Goal: Task Accomplishment & Management: Manage account settings

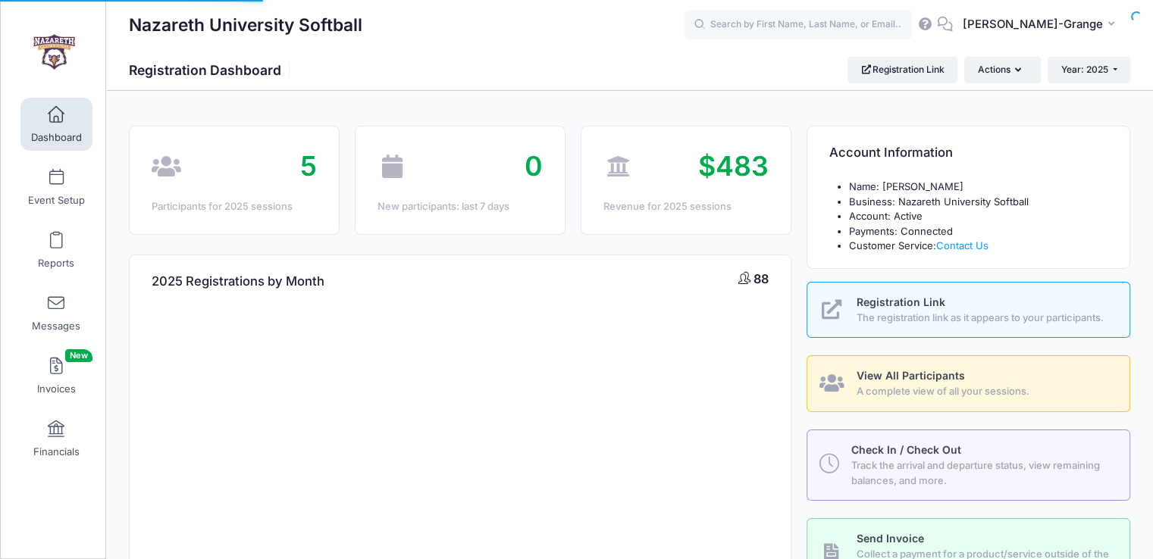
select select
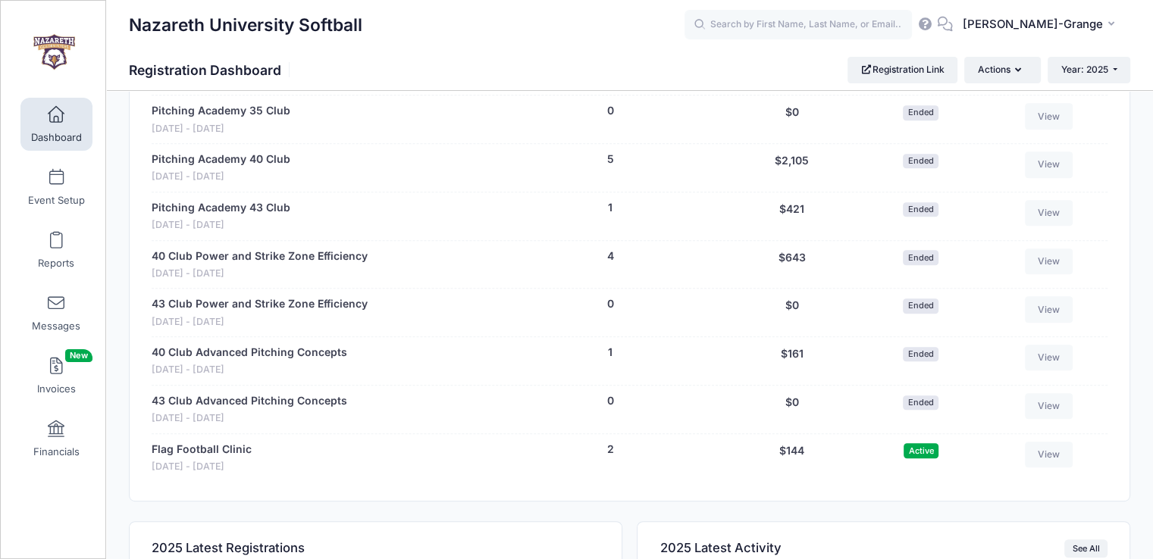
scroll to position [843, 0]
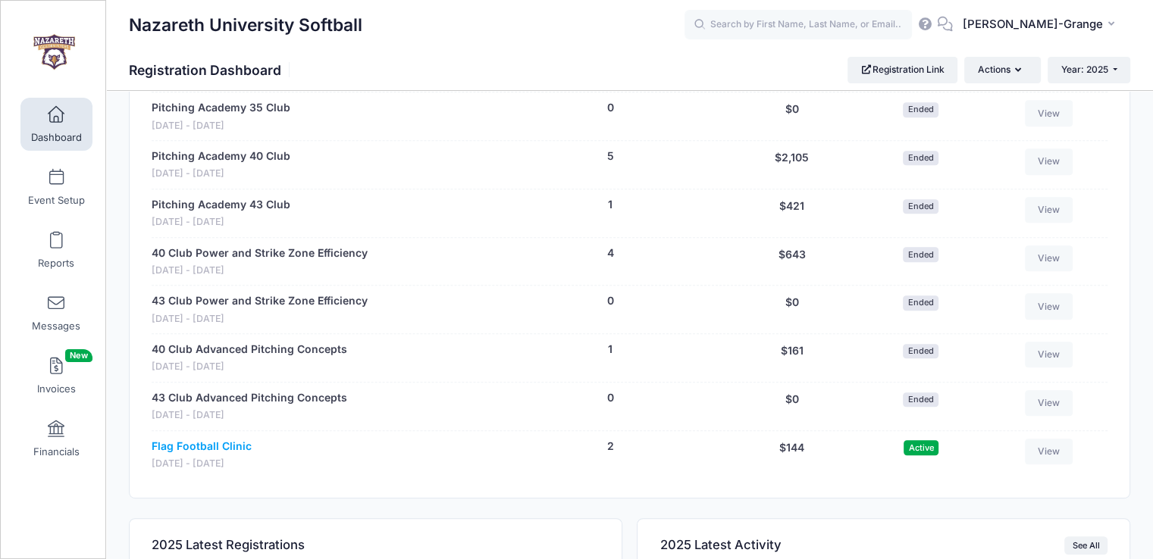
click at [229, 443] on link "Flag Football Clinic" at bounding box center [202, 447] width 100 height 16
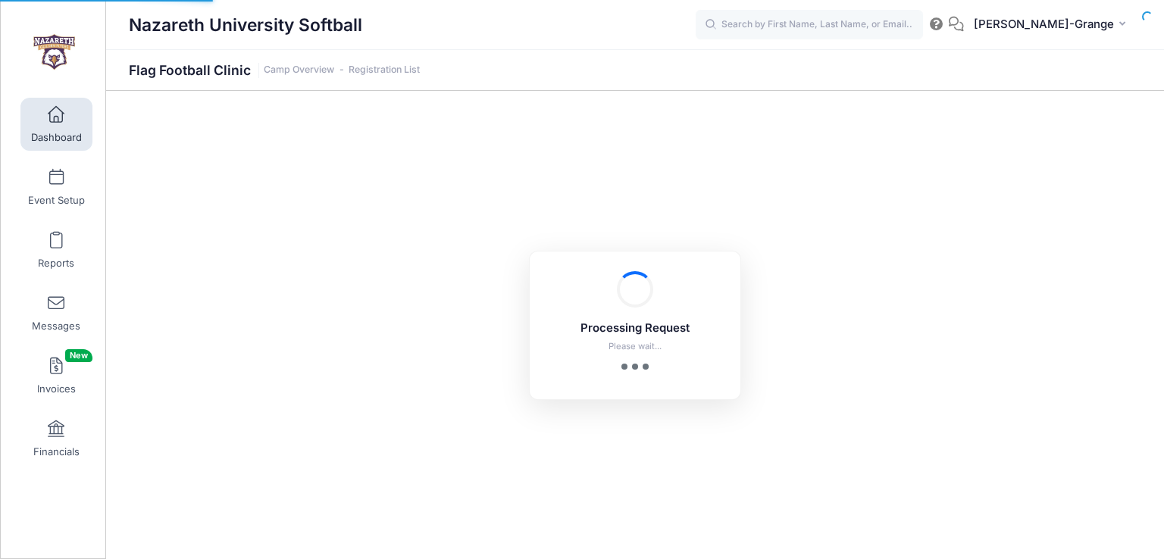
select select "10"
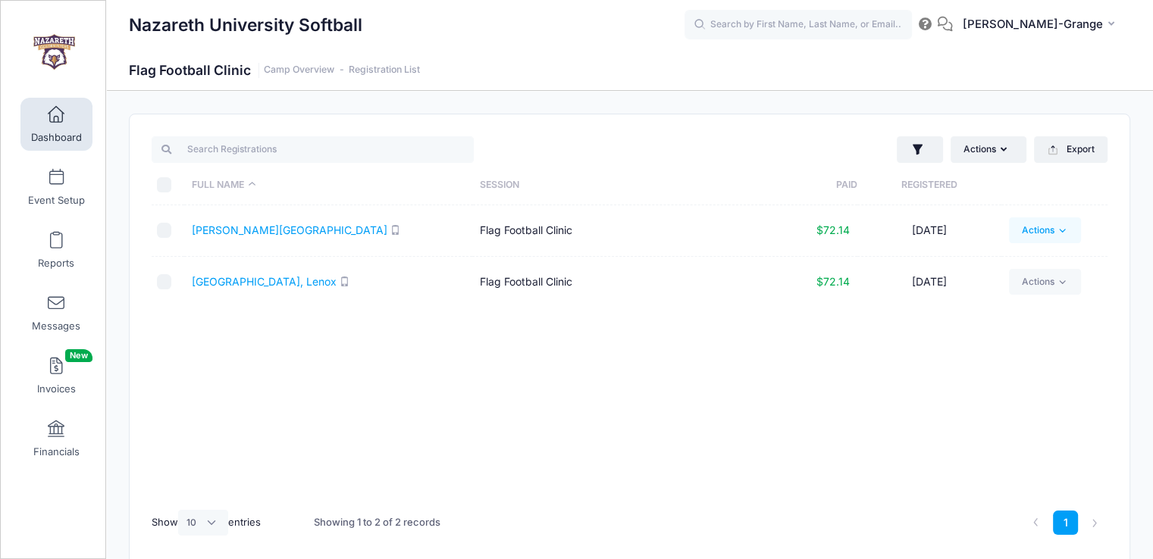
click at [1042, 227] on link "Actions" at bounding box center [1045, 231] width 72 height 26
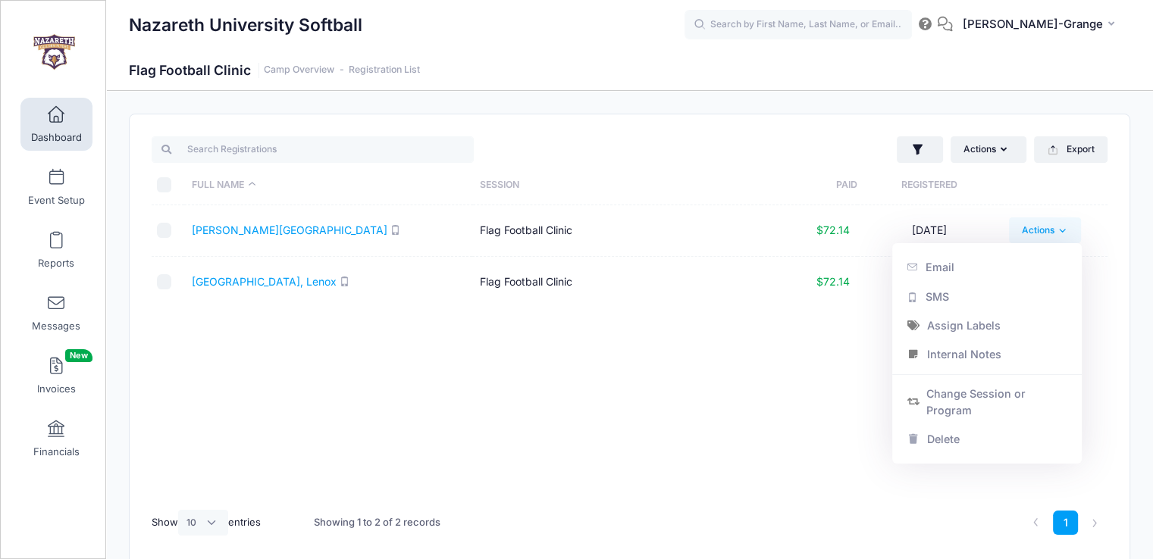
click at [1042, 227] on link "Actions" at bounding box center [1045, 231] width 72 height 26
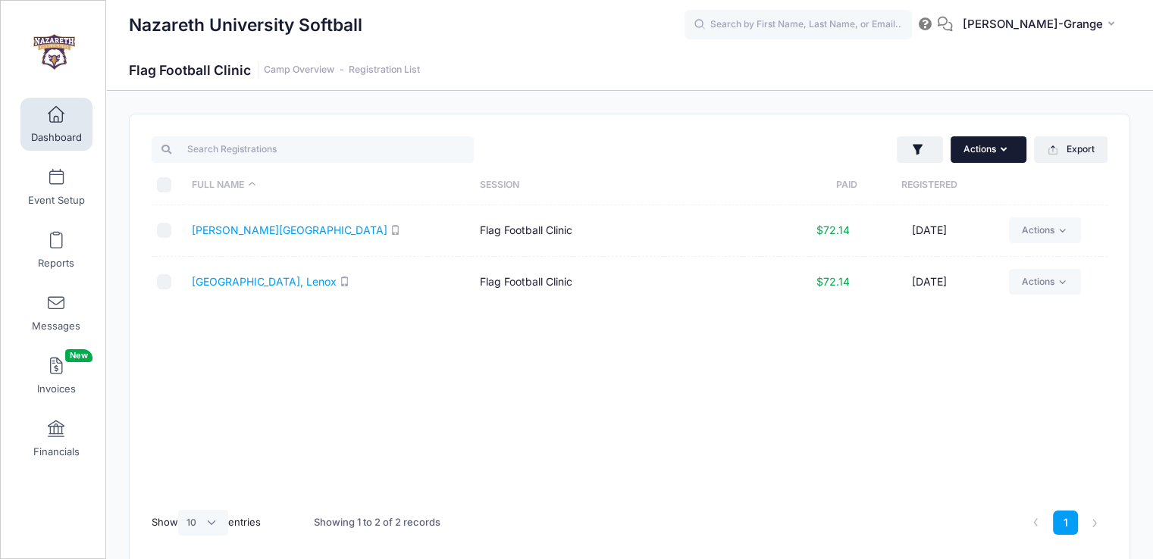
click at [1005, 150] on icon "button" at bounding box center [1006, 150] width 12 height 0
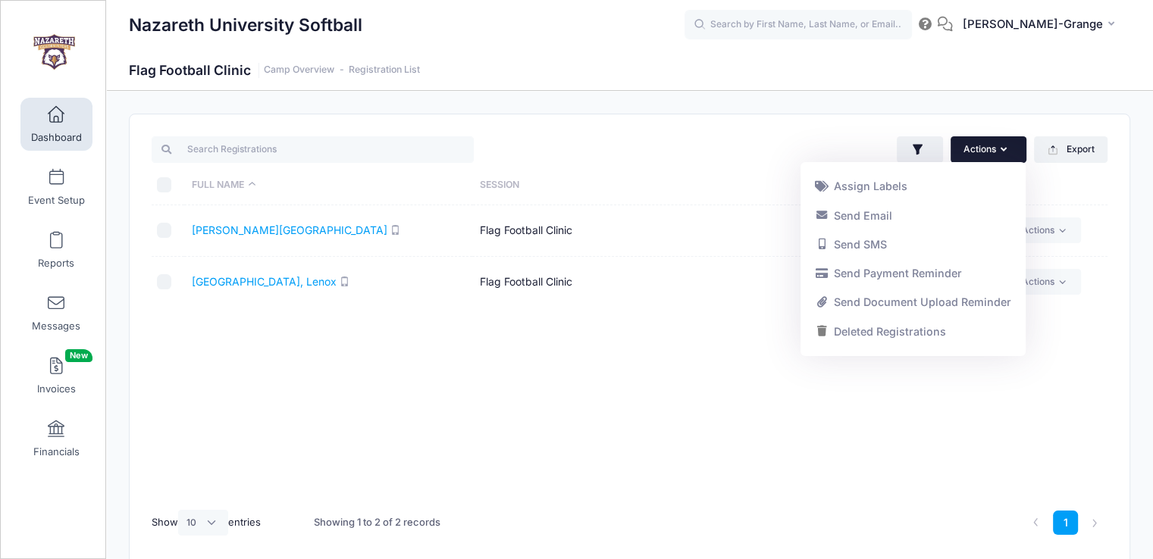
click at [725, 393] on div "Full Name Session Paid Registered Adams, Charlotte Flag Football Clinic $72.14 …" at bounding box center [630, 352] width 956 height 294
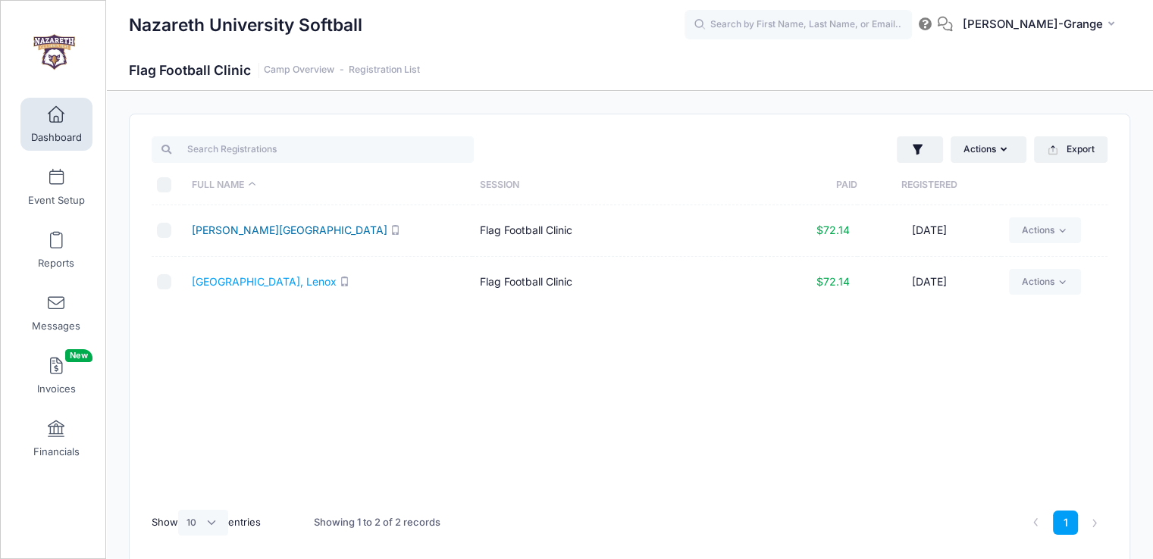
click at [247, 227] on td "Adams, Charlotte" at bounding box center [328, 231] width 289 height 52
click at [246, 229] on link "Adams, Charlotte" at bounding box center [290, 230] width 196 height 13
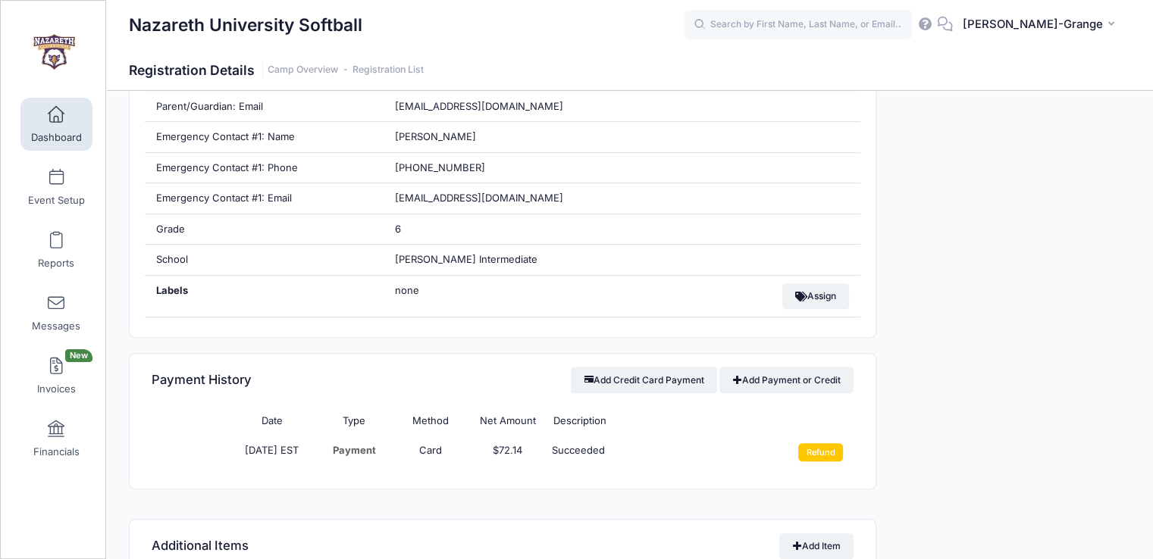
scroll to position [730, 0]
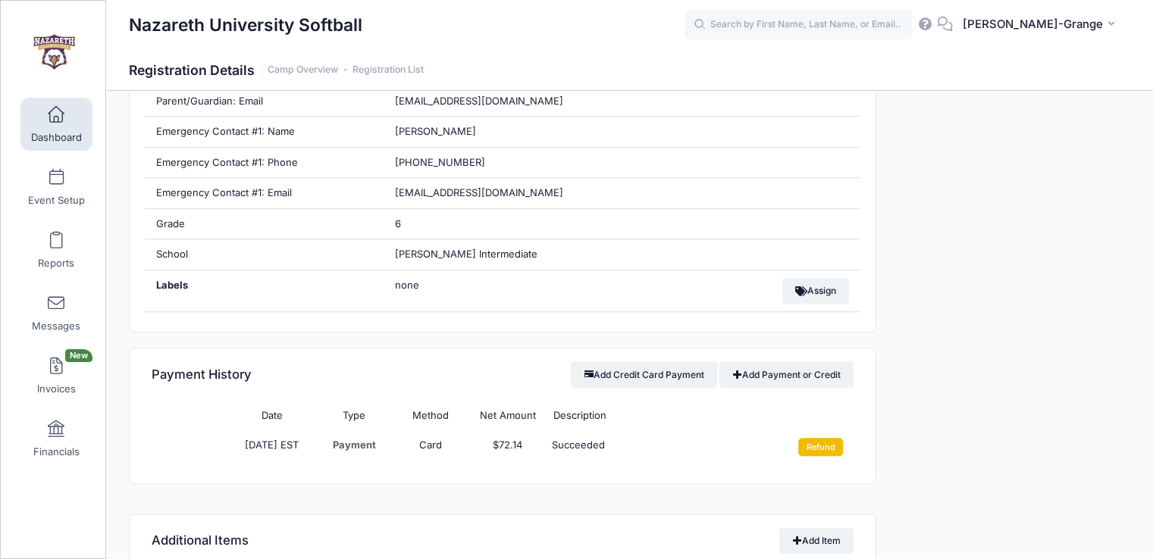
click at [823, 438] on input "Refund" at bounding box center [820, 447] width 45 height 18
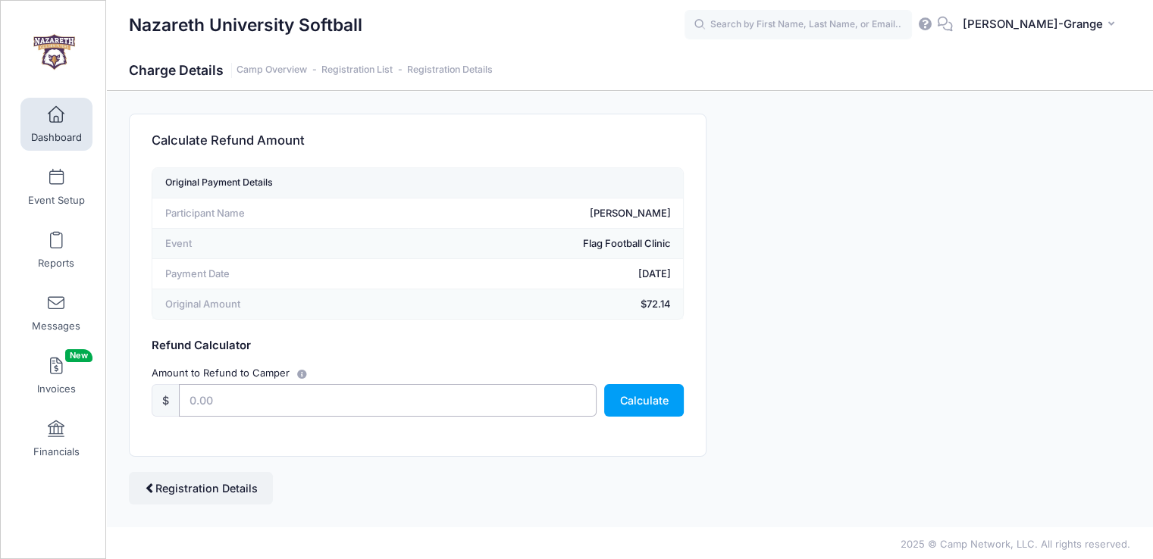
click at [375, 391] on input "text" at bounding box center [388, 400] width 418 height 33
type input "72.14"
click at [639, 392] on button "Calculate" at bounding box center [644, 400] width 80 height 33
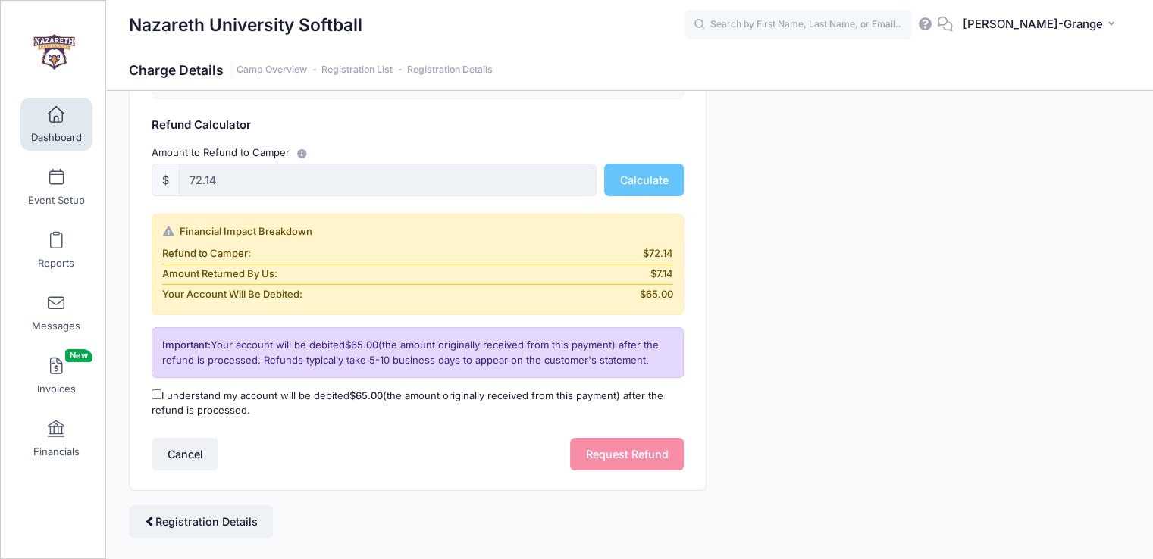
scroll to position [224, 0]
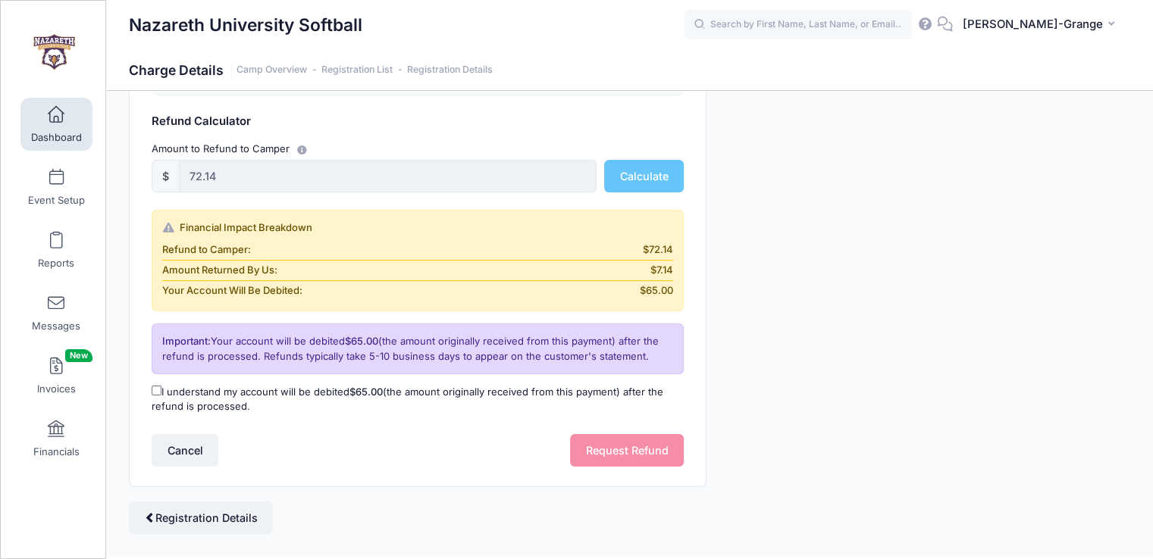
click at [158, 393] on input "I understand my account will be debited $65.00 (the amount originally received …" at bounding box center [157, 391] width 10 height 10
checkbox input "true"
click at [614, 437] on button "Request Refund" at bounding box center [627, 450] width 114 height 33
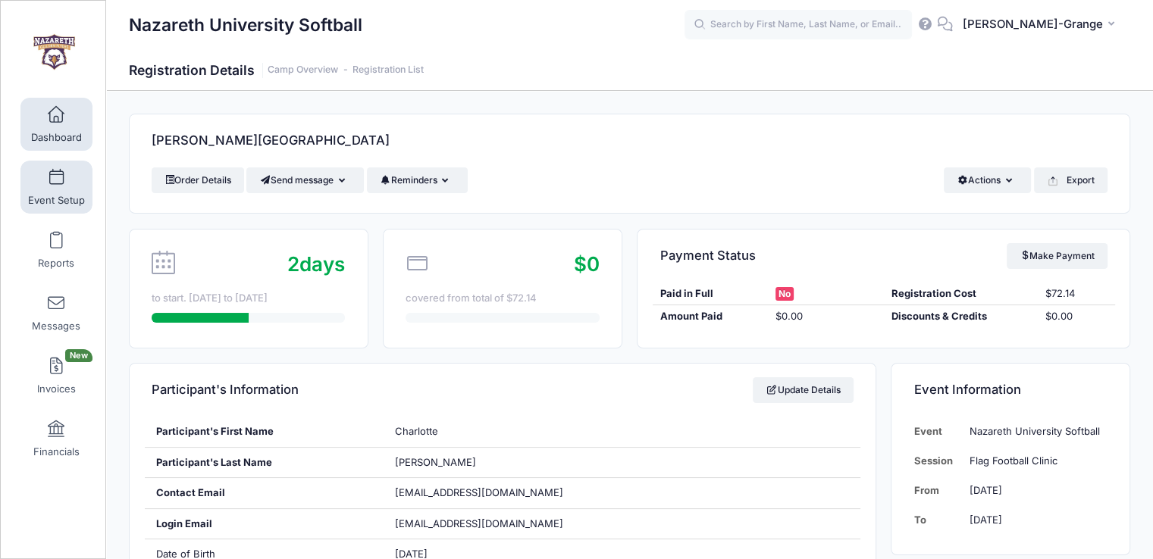
click at [59, 189] on link "Event Setup" at bounding box center [56, 187] width 72 height 53
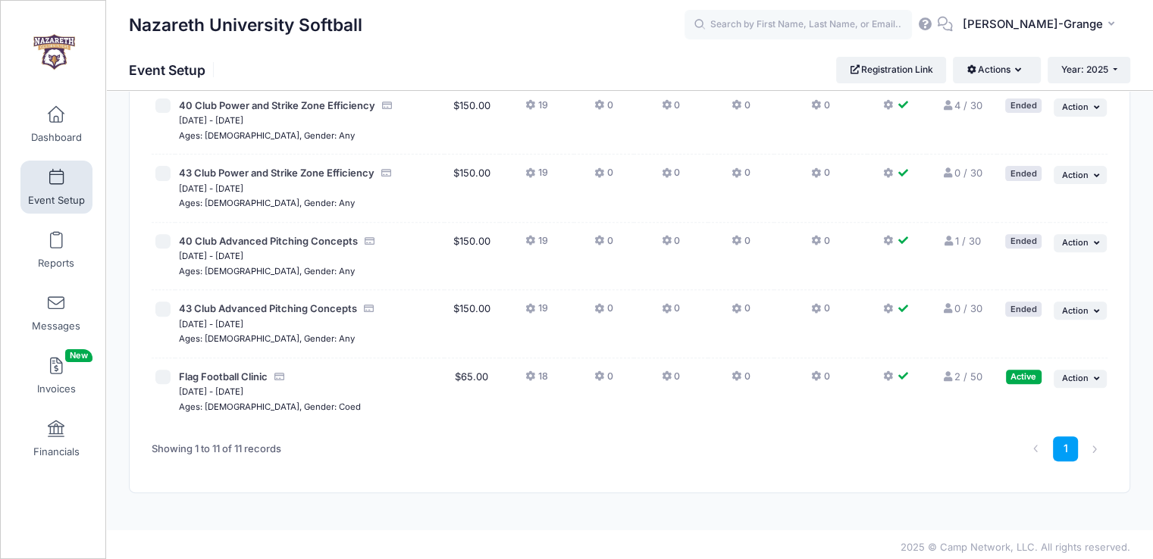
scroll to position [522, 0]
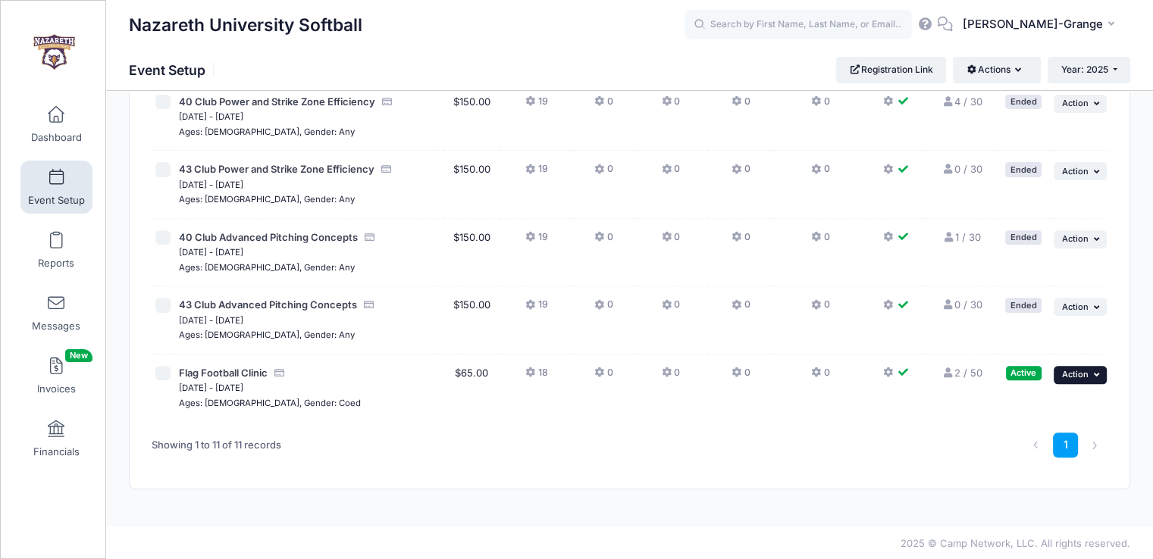
click at [1099, 374] on icon "button" at bounding box center [1097, 375] width 9 height 8
click at [1075, 405] on link "Pause Session" at bounding box center [1030, 406] width 137 height 29
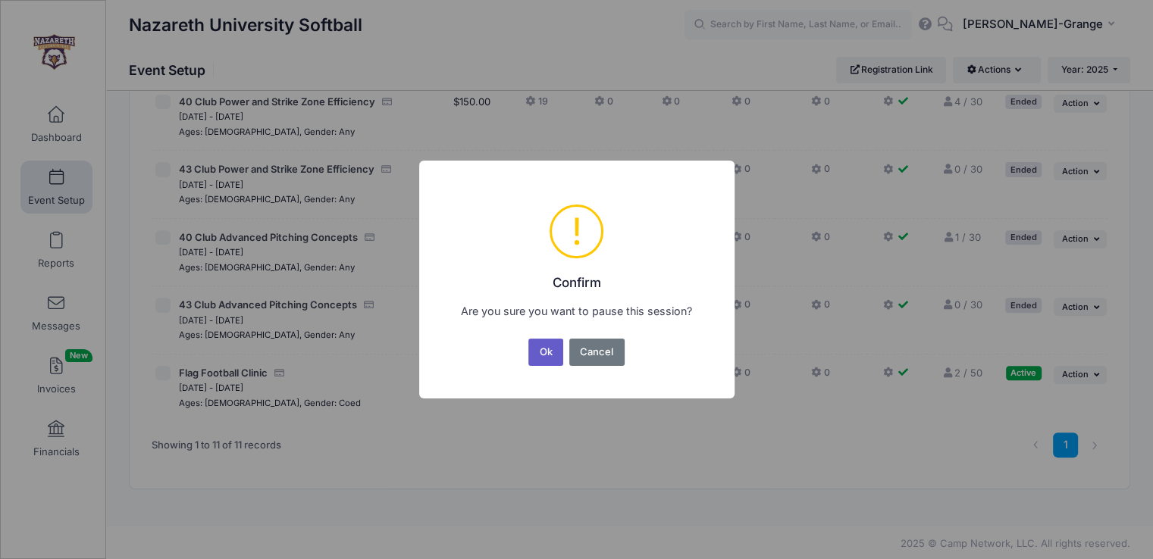
click at [553, 355] on button "Ok" at bounding box center [545, 352] width 35 height 27
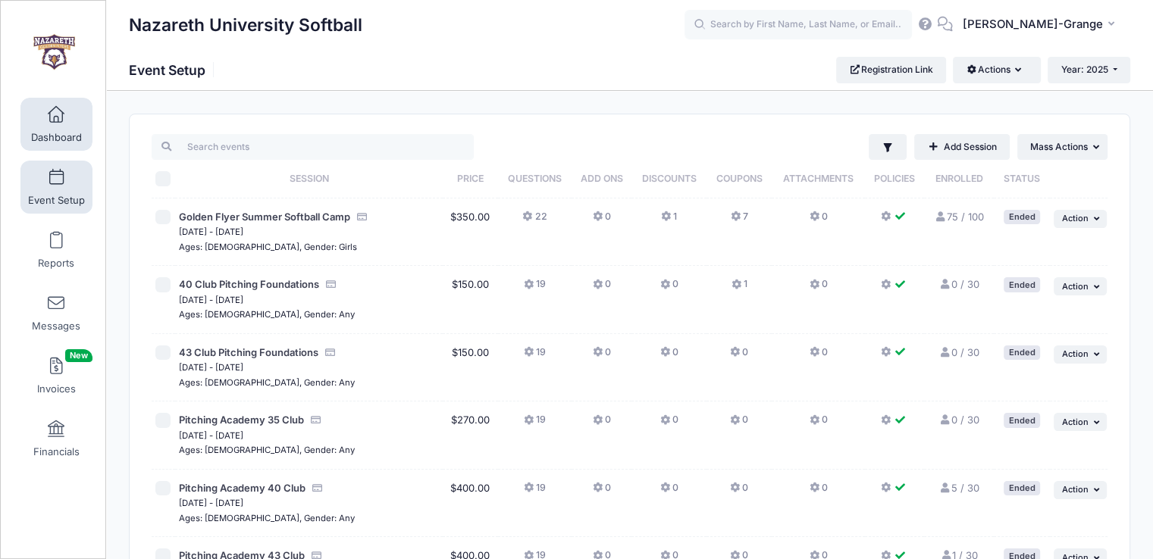
click at [56, 117] on span at bounding box center [56, 115] width 0 height 17
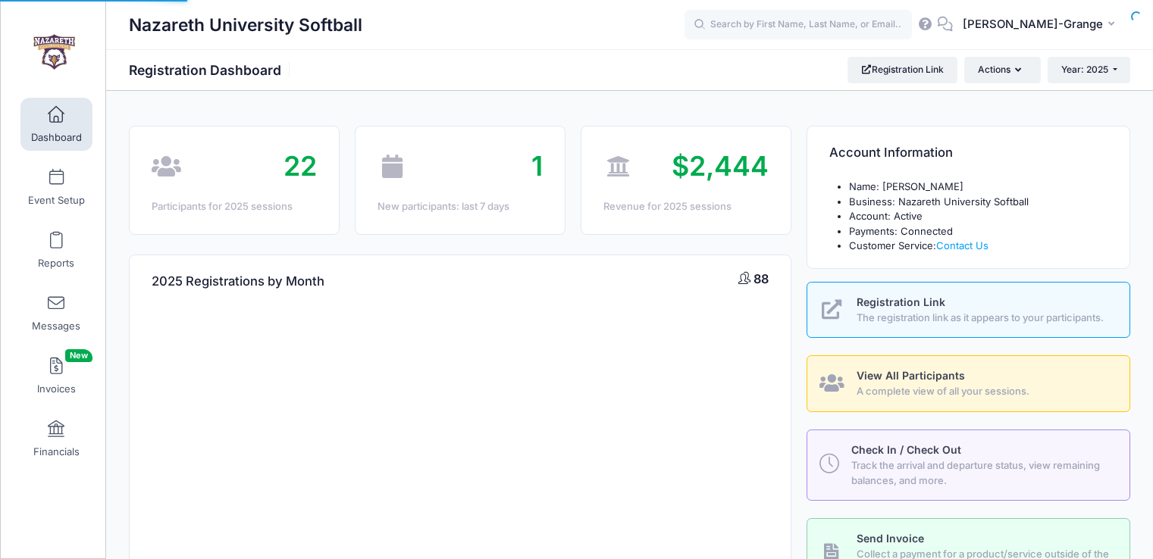
select select
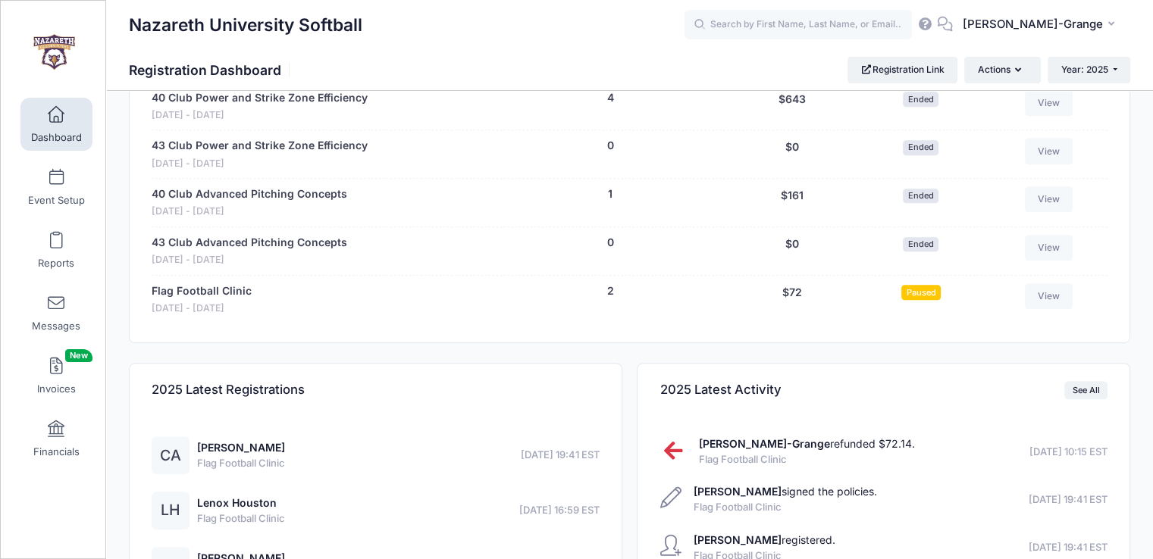
scroll to position [999, 0]
click at [211, 289] on link "Flag Football Clinic" at bounding box center [202, 291] width 100 height 16
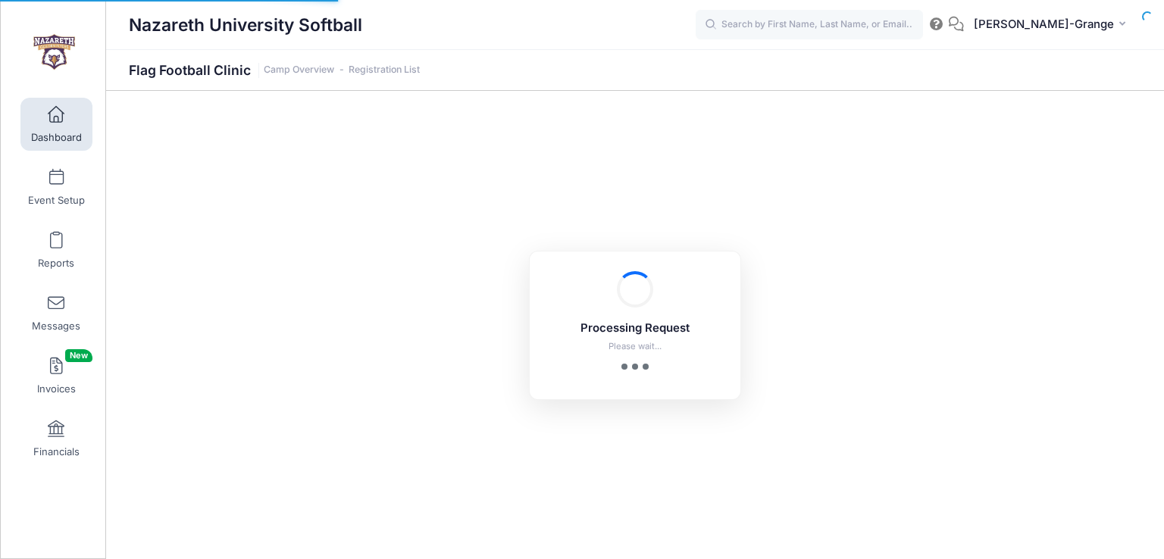
select select "10"
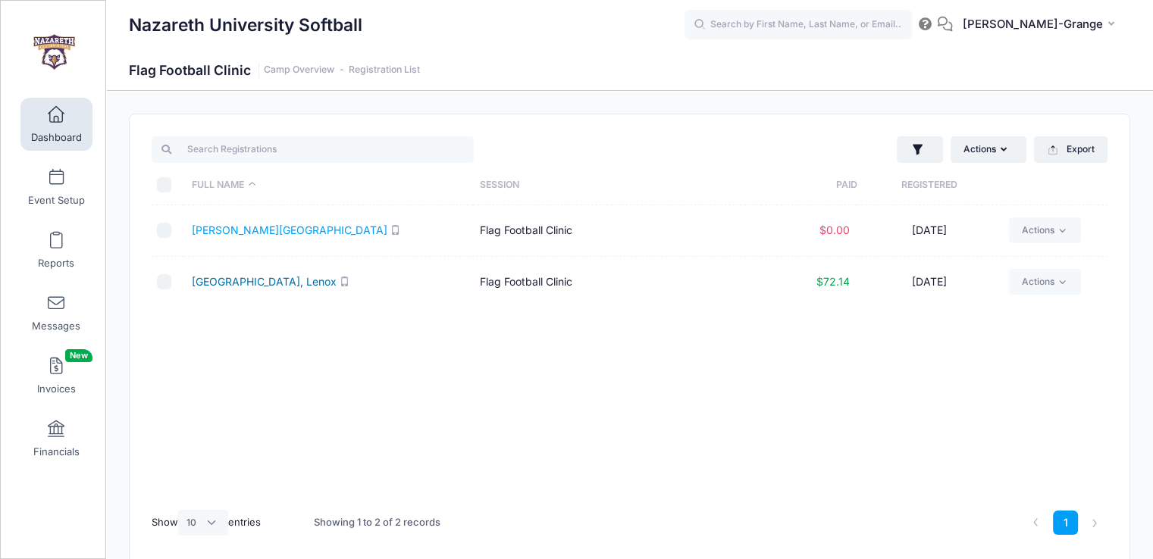
click at [229, 283] on link "Houston, Lenox" at bounding box center [264, 281] width 145 height 13
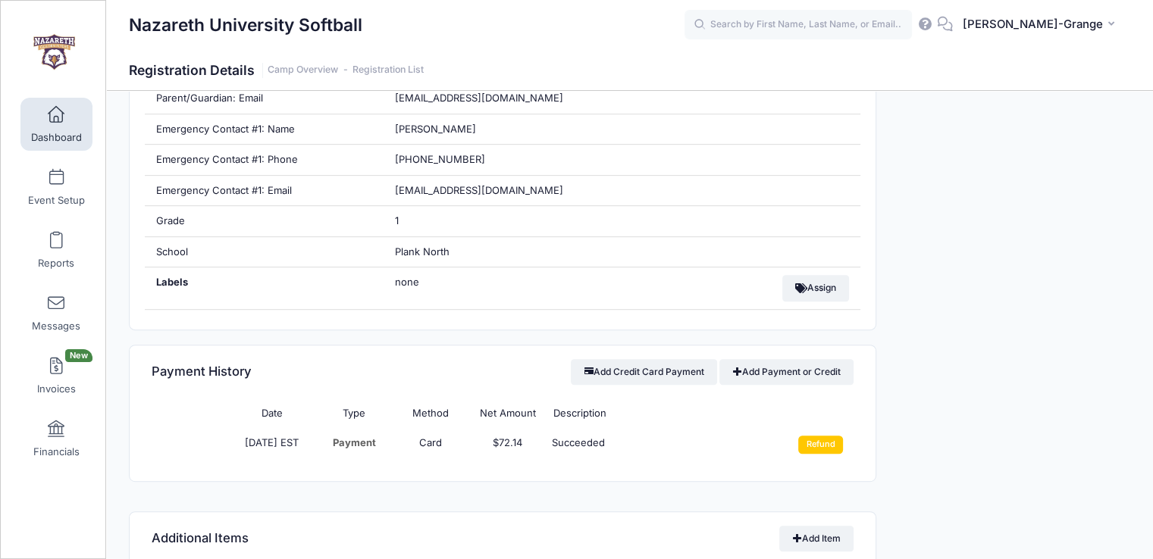
scroll to position [764, 0]
click at [822, 443] on input "Refund" at bounding box center [820, 444] width 45 height 18
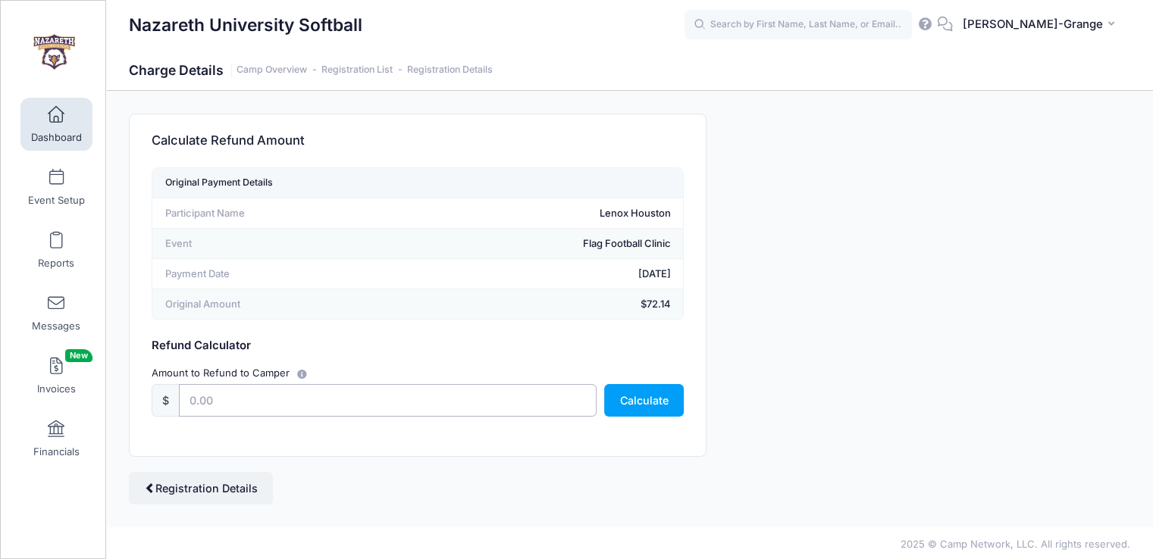
click at [379, 390] on input "text" at bounding box center [388, 400] width 418 height 33
type input "72.14"
click at [632, 392] on button "Calculate" at bounding box center [644, 400] width 80 height 33
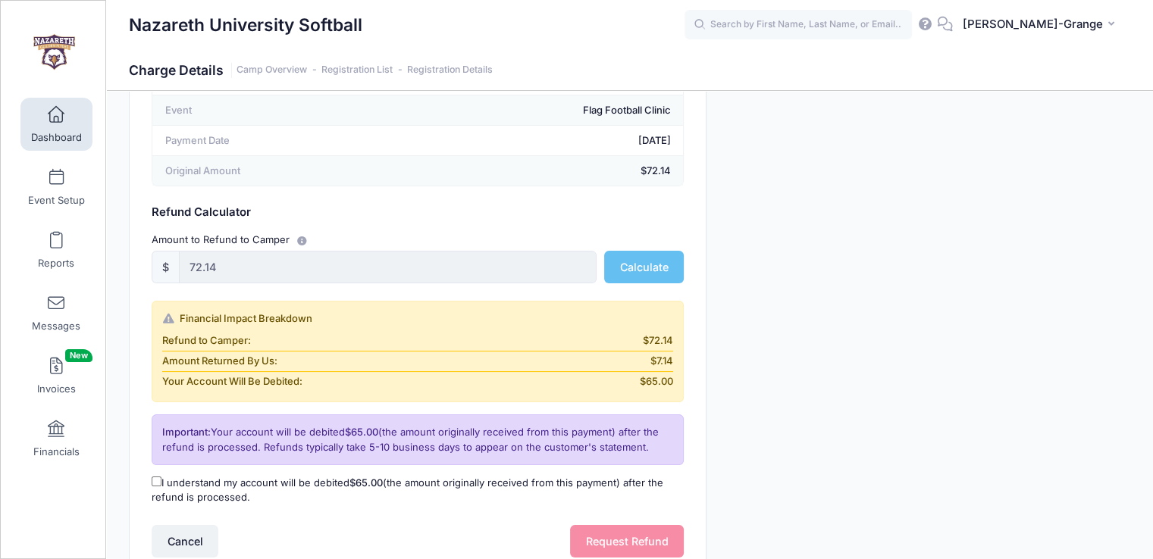
scroll to position [133, 0]
click at [153, 477] on input "I understand my account will be debited $65.00 (the amount originally received …" at bounding box center [157, 482] width 10 height 10
checkbox input "true"
click at [663, 539] on button "Request Refund" at bounding box center [627, 542] width 114 height 33
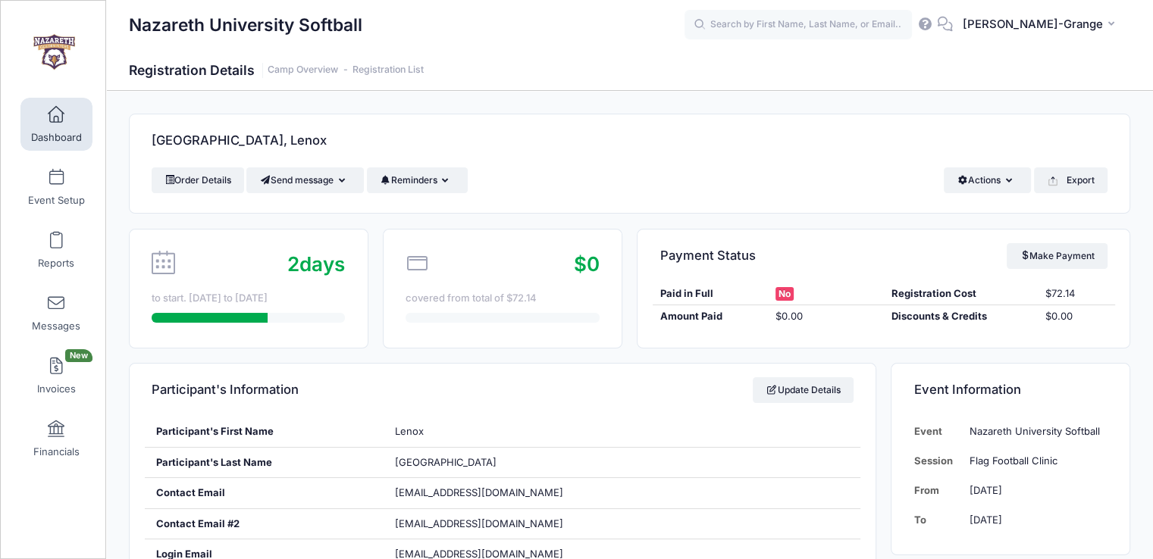
click at [56, 113] on span at bounding box center [56, 115] width 0 height 17
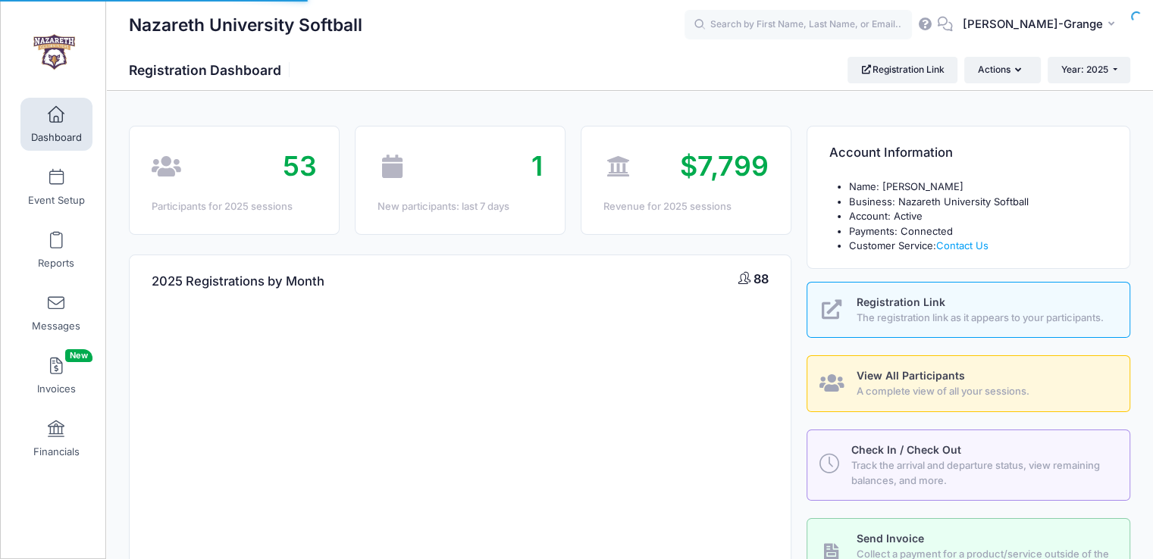
select select
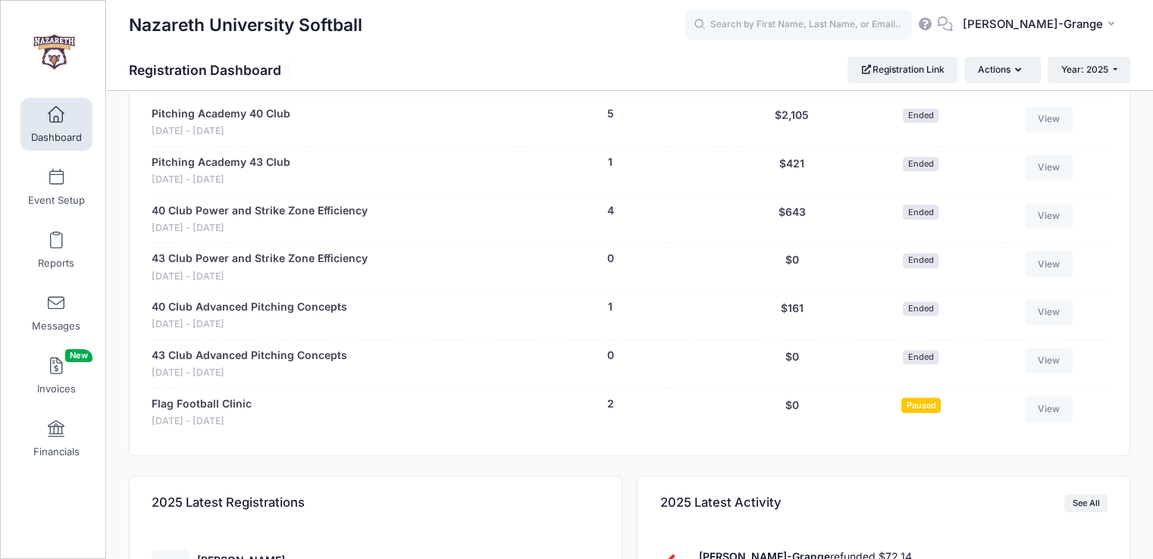
scroll to position [896, 0]
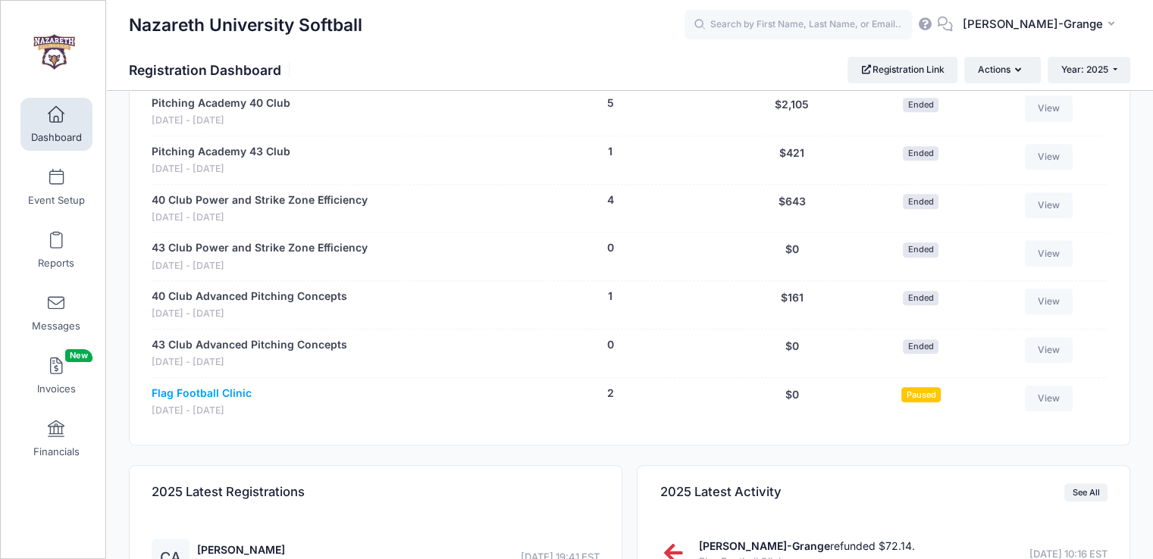
click at [226, 387] on link "Flag Football Clinic" at bounding box center [202, 394] width 100 height 16
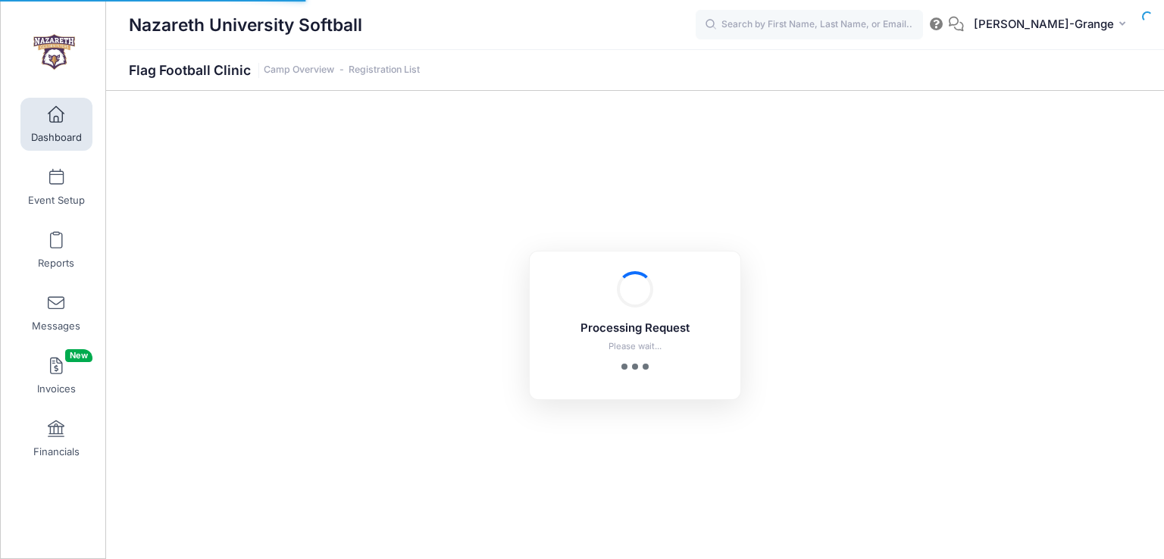
select select "10"
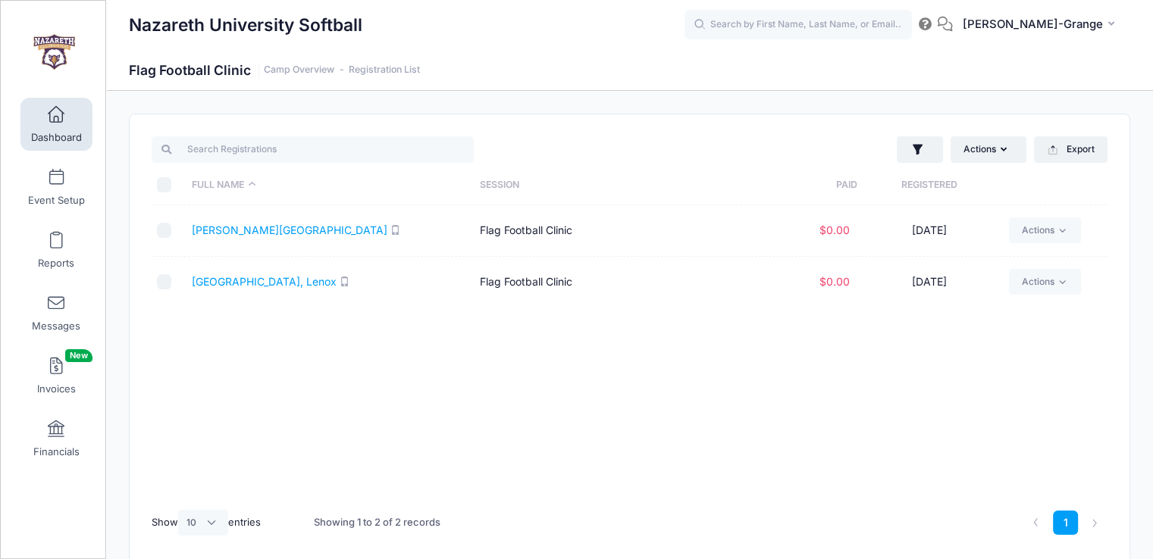
click at [166, 233] on input "checkbox" at bounding box center [164, 230] width 15 height 15
checkbox input "true"
click at [166, 277] on input "checkbox" at bounding box center [164, 281] width 15 height 15
checkbox input "true"
click at [987, 144] on button "Actions" at bounding box center [988, 149] width 76 height 26
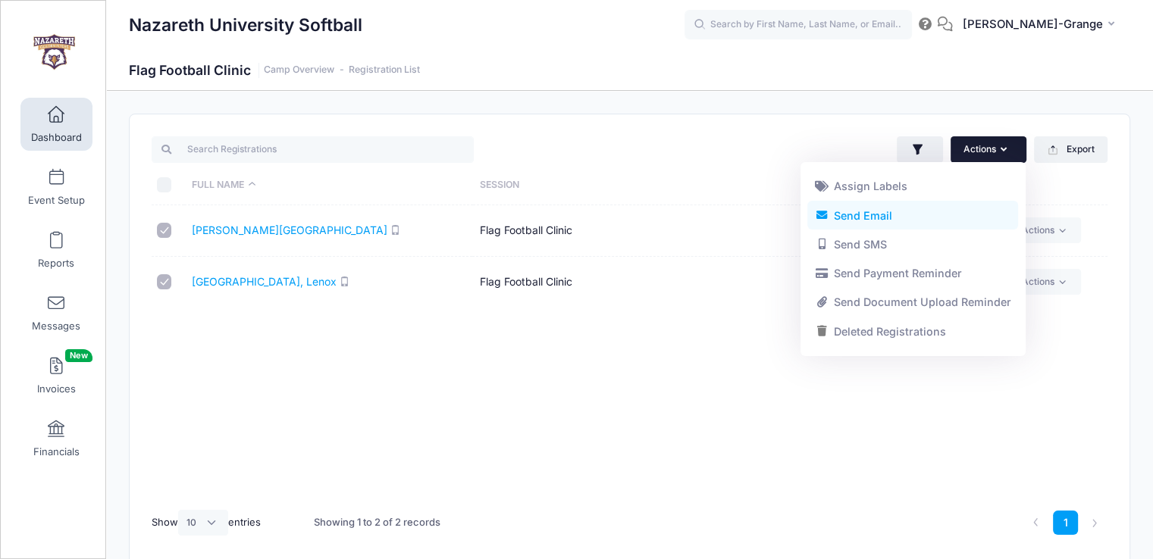
click at [940, 219] on link "Send Email" at bounding box center [912, 215] width 211 height 29
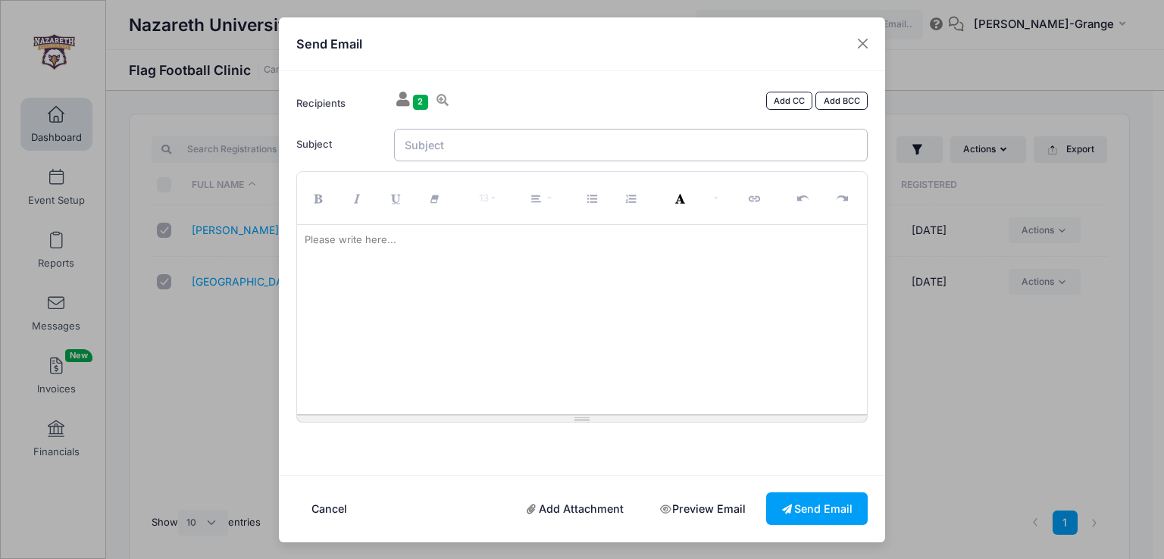
click at [509, 143] on input "Subject" at bounding box center [631, 145] width 474 height 33
type input "Flag Football Clinic Cancelled"
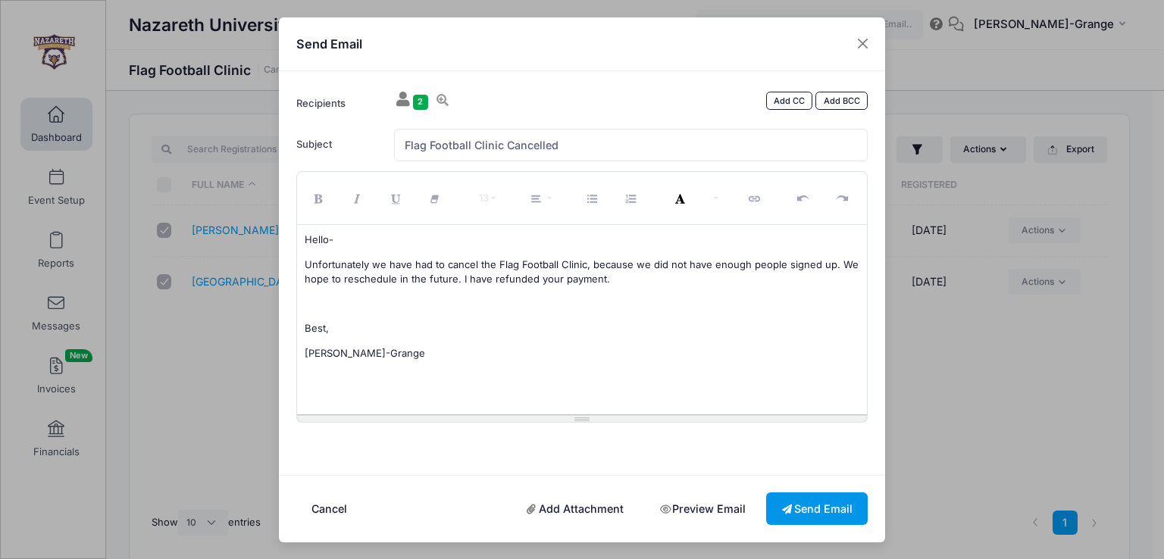
click at [806, 510] on button "Send Email" at bounding box center [817, 509] width 102 height 33
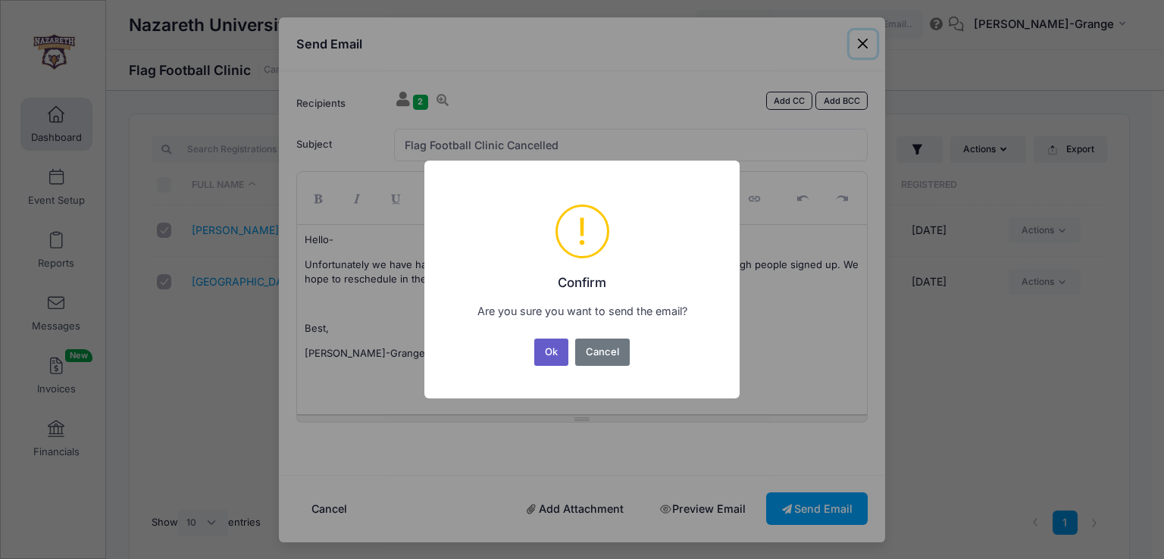
click at [548, 355] on button "Ok" at bounding box center [551, 352] width 35 height 27
